Goal: Task Accomplishment & Management: Manage account settings

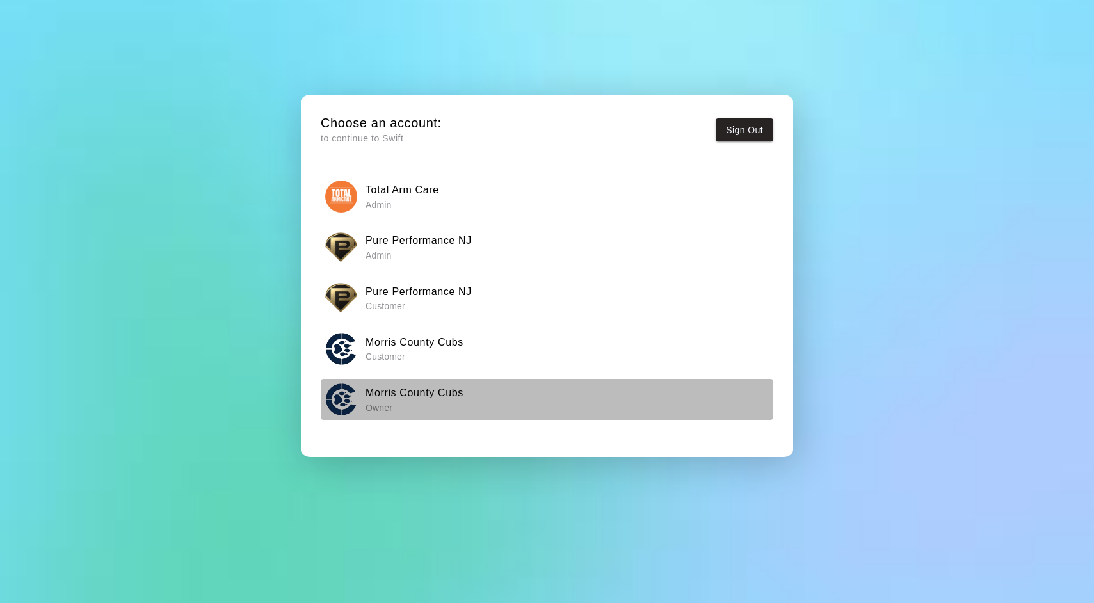
click at [408, 393] on h6 "Morris County Cubs" at bounding box center [414, 393] width 98 height 17
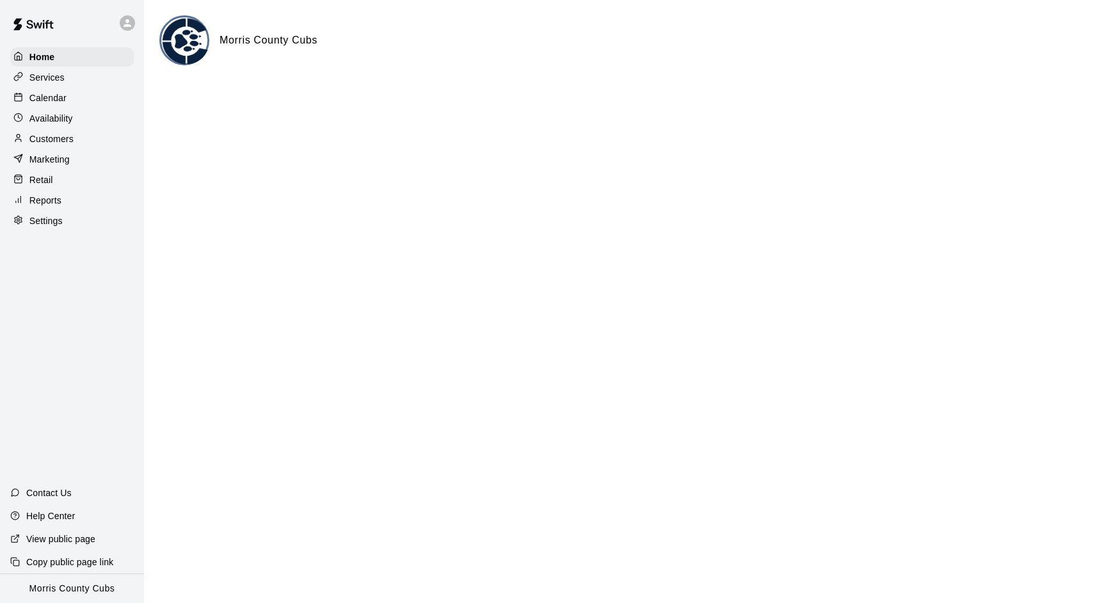
click at [51, 99] on p "Calendar" at bounding box center [47, 98] width 37 height 13
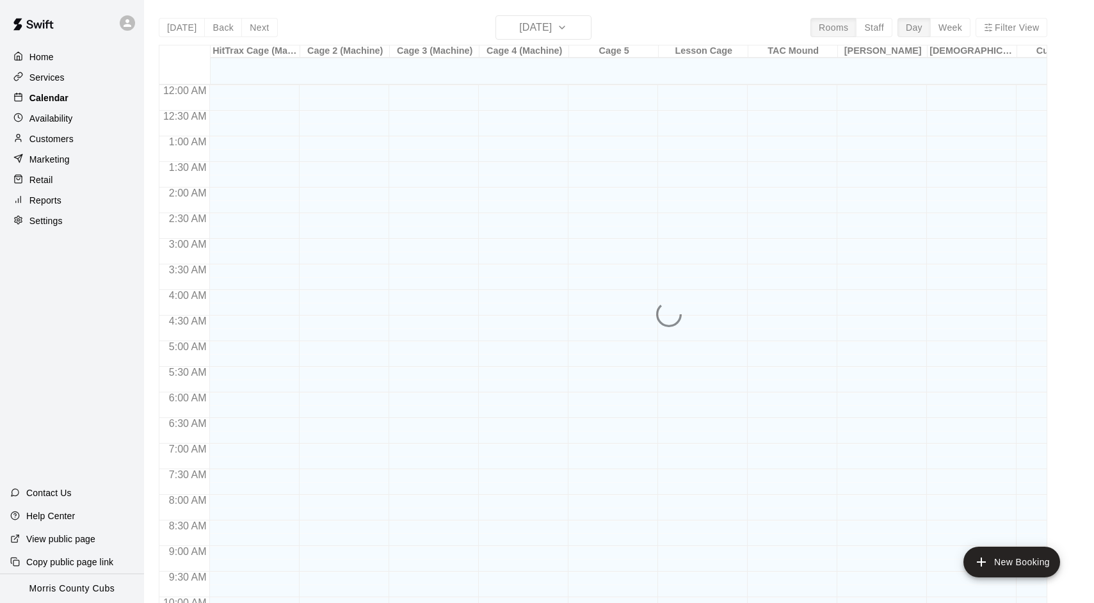
scroll to position [659, 0]
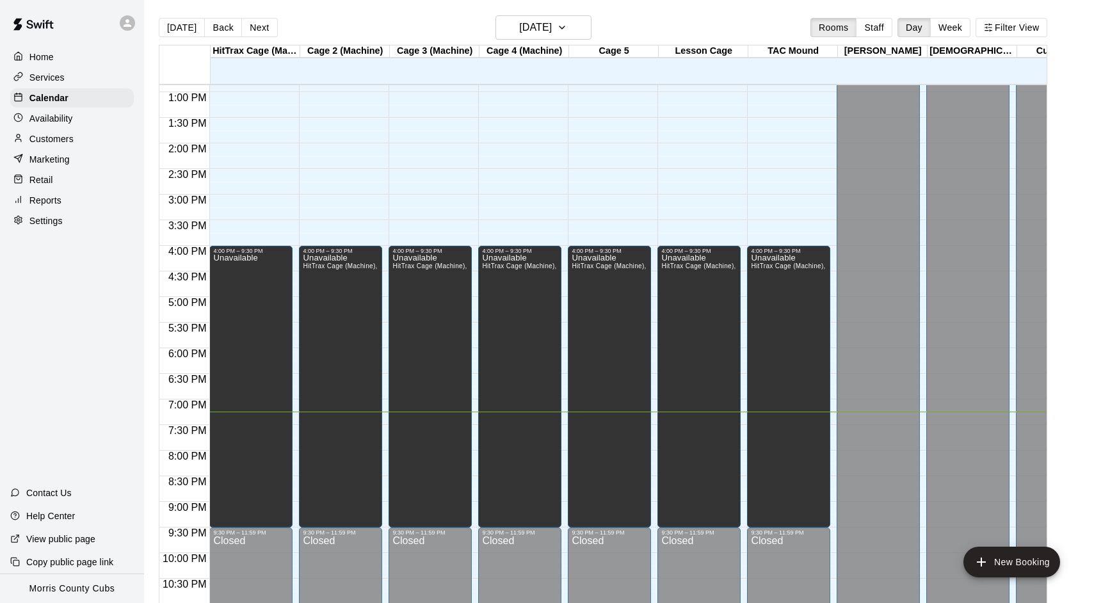
click at [51, 211] on div "Settings" at bounding box center [72, 220] width 124 height 19
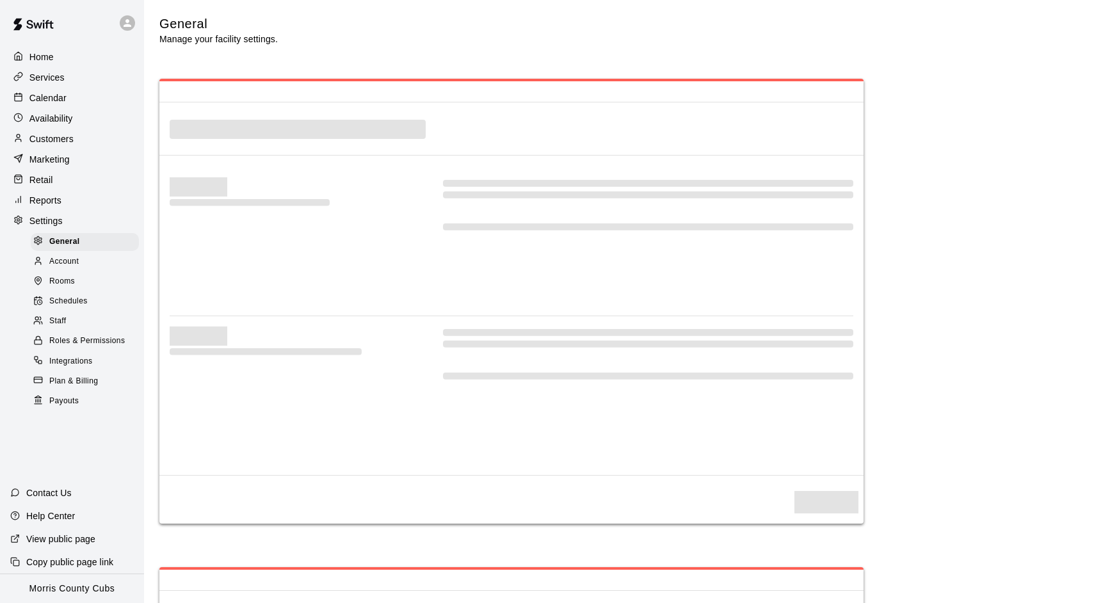
select select "**"
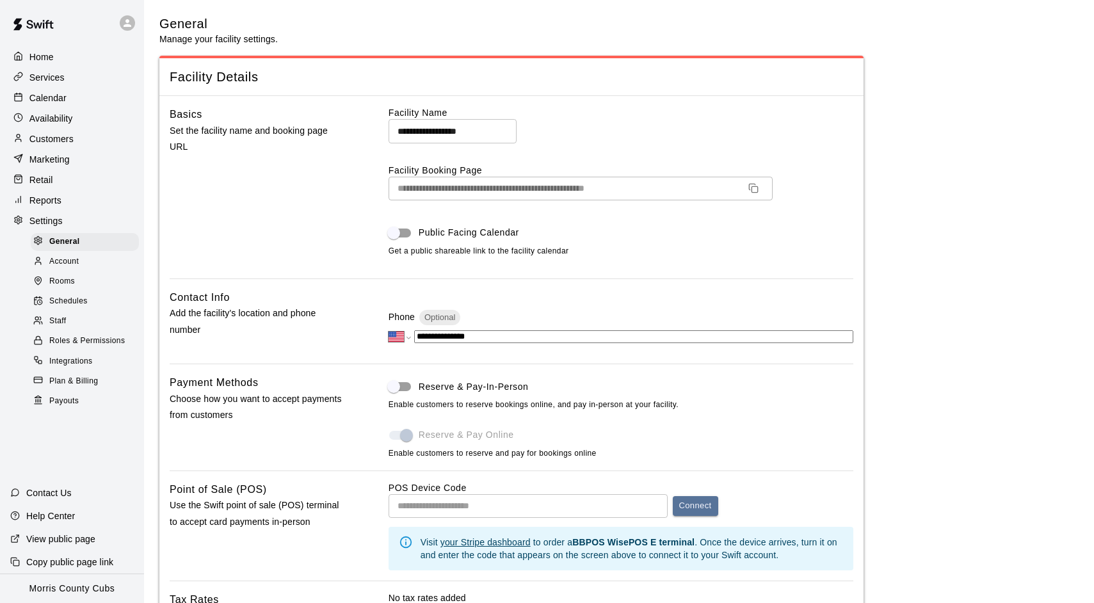
scroll to position [2226, 0]
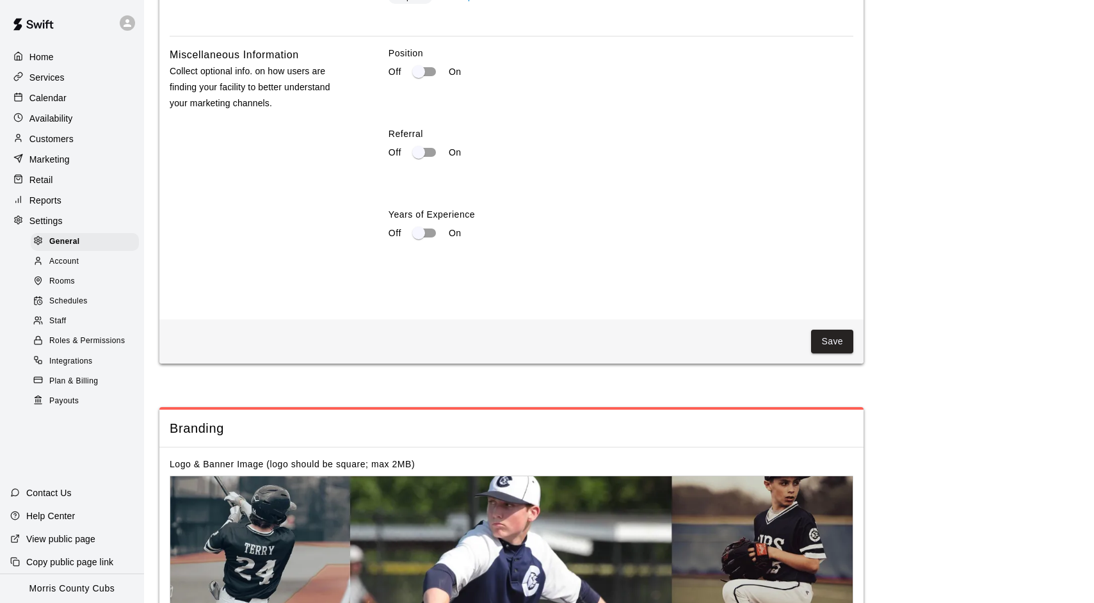
click at [68, 286] on div "Rooms" at bounding box center [85, 282] width 108 height 18
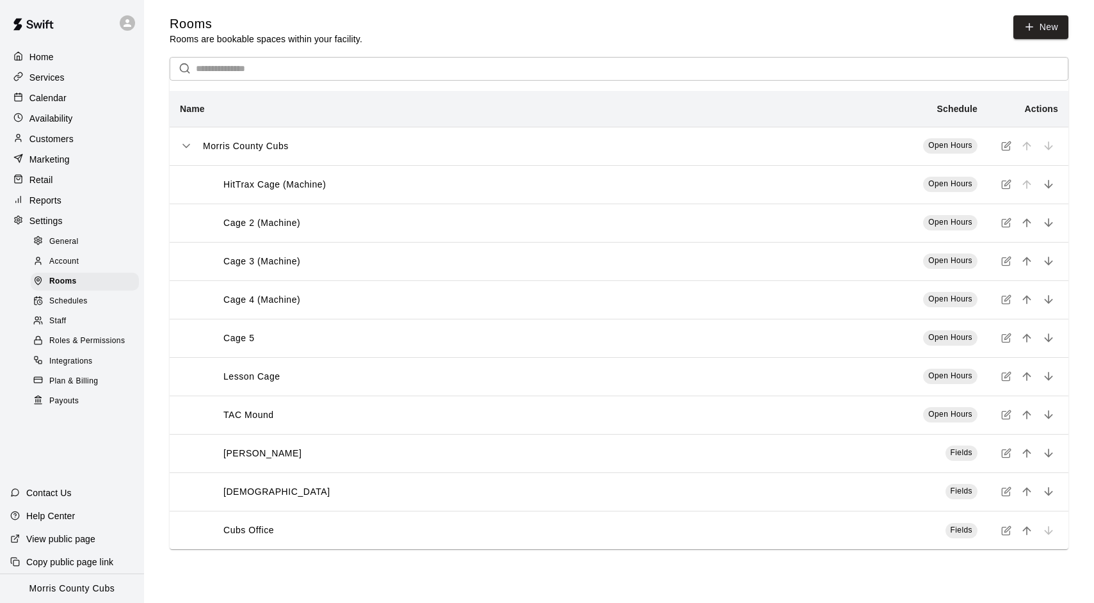
click at [1006, 415] on icon "simple table" at bounding box center [1006, 415] width 10 height 10
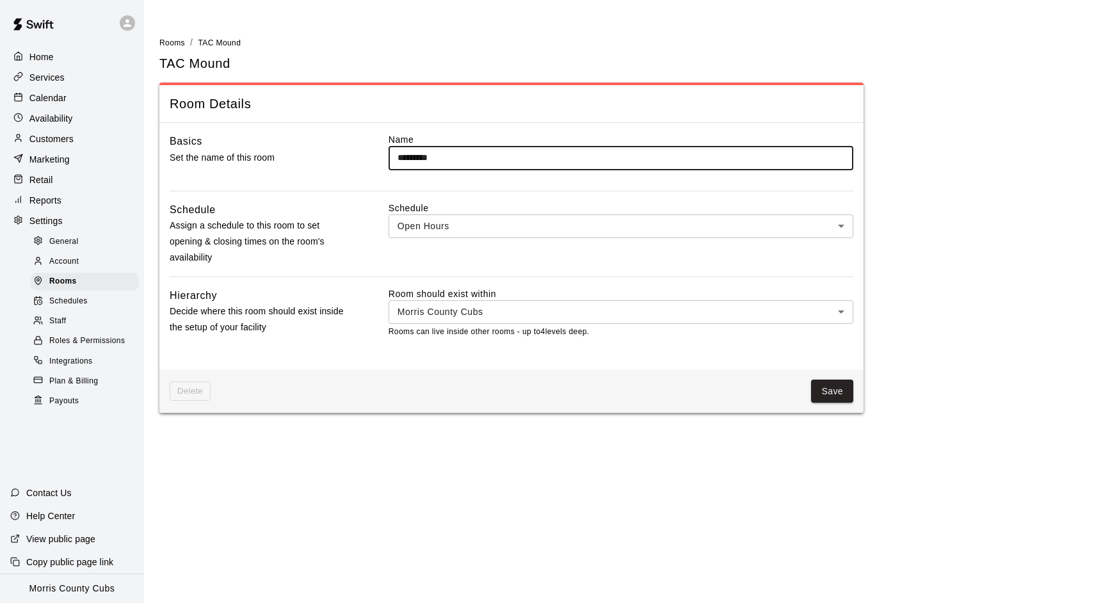
click at [377, 341] on div "Hierarchy Decide where this room should exist inside the setup of your facility…" at bounding box center [512, 323] width 684 height 72
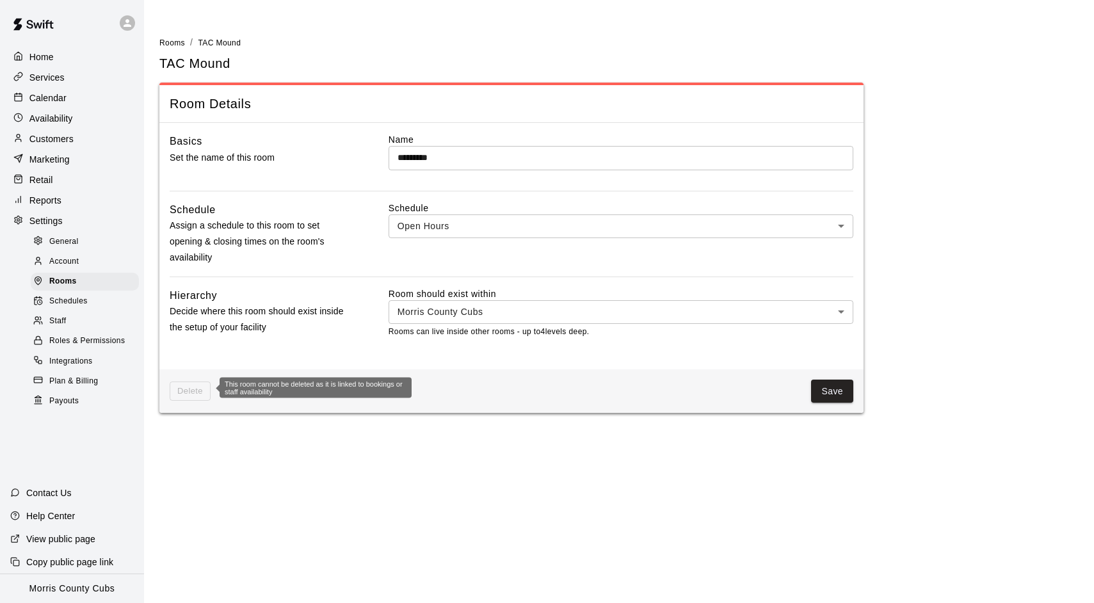
click at [193, 382] on span "Delete" at bounding box center [190, 391] width 41 height 20
click at [52, 121] on p "Availability" at bounding box center [51, 118] width 44 height 13
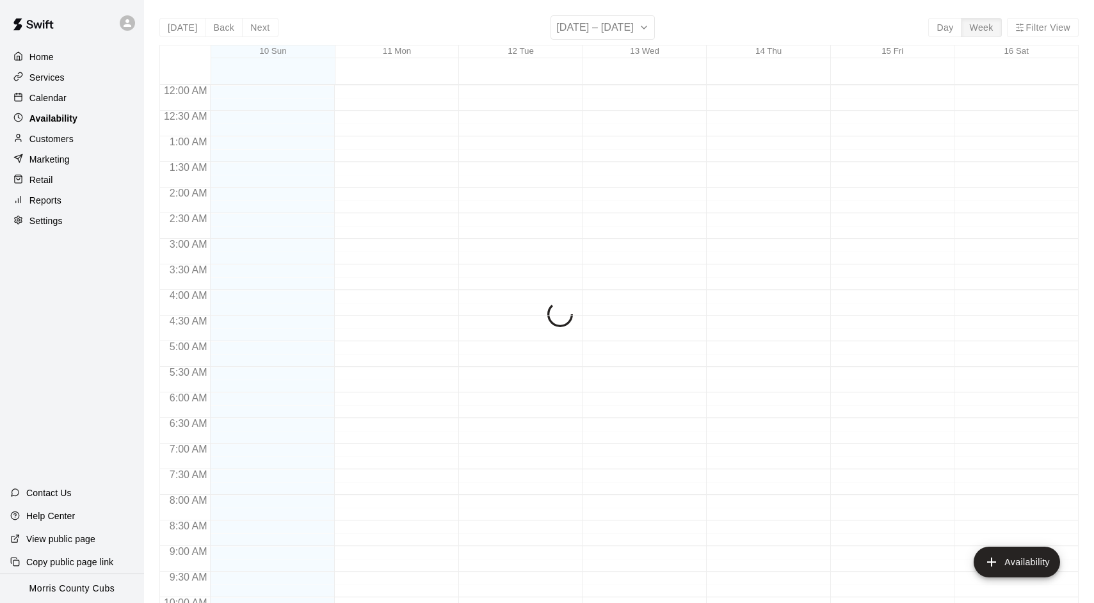
scroll to position [697, 0]
